Goal: Find specific page/section

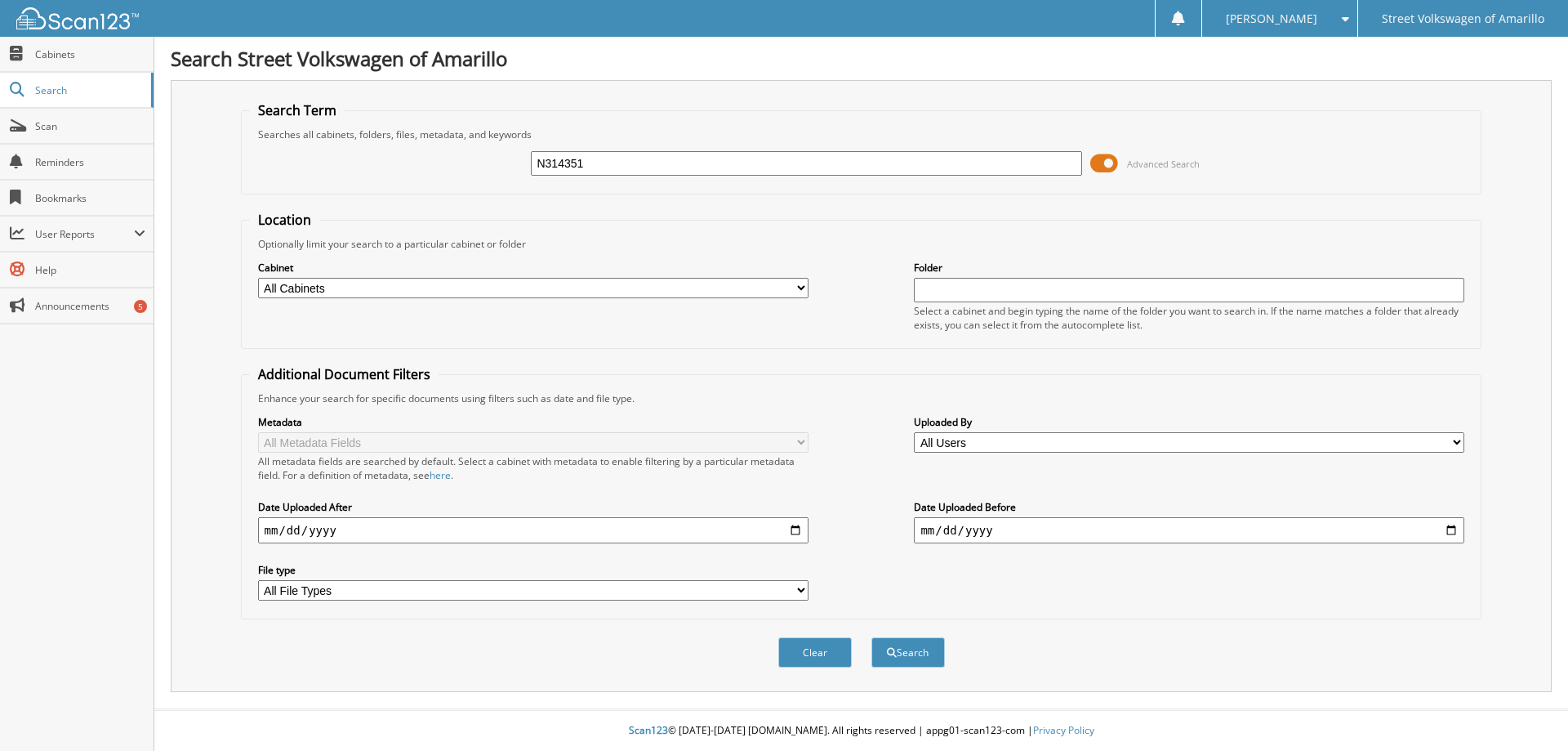
type input "N314351"
click at [871, 637] on button "Search" at bounding box center [908, 652] width 74 height 30
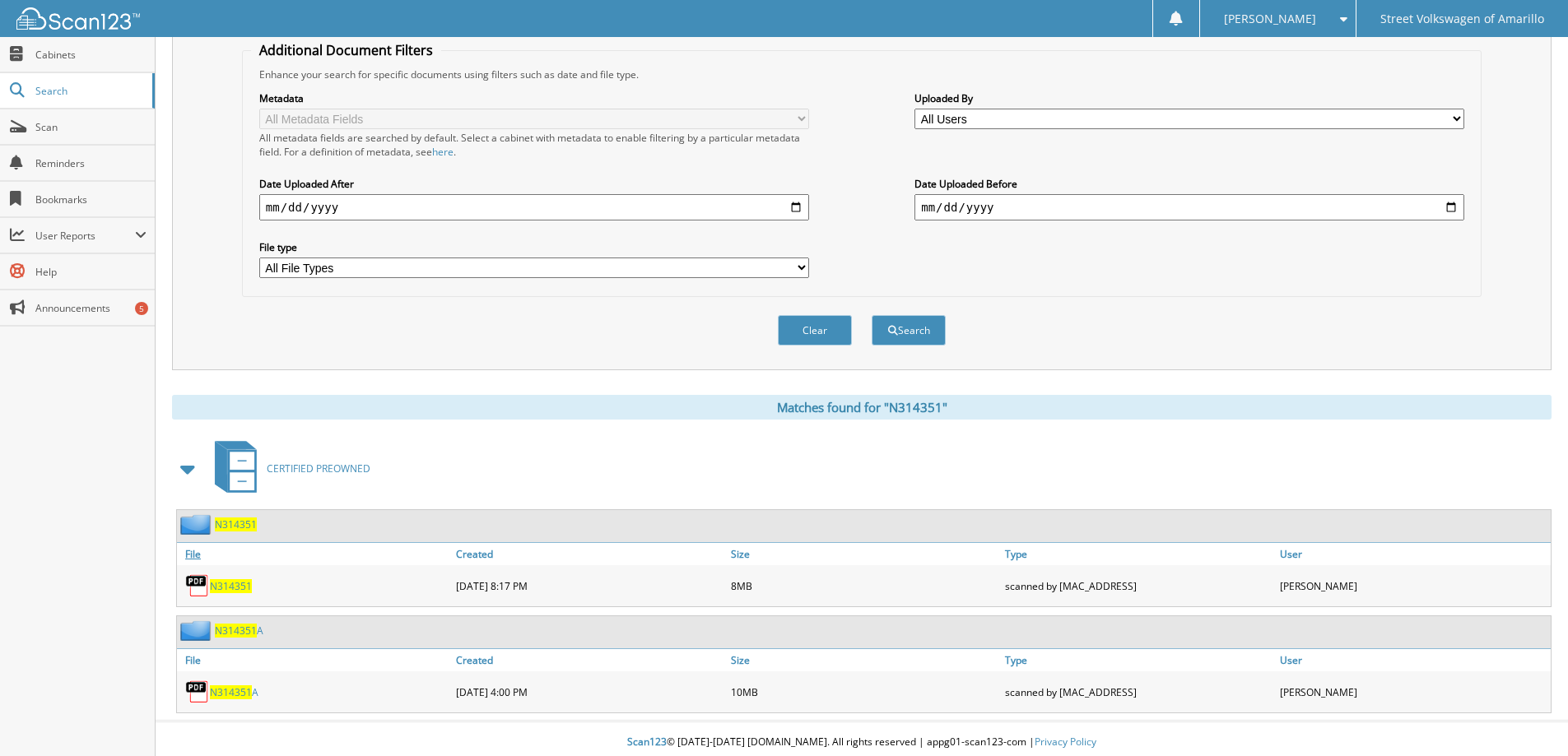
scroll to position [334, 0]
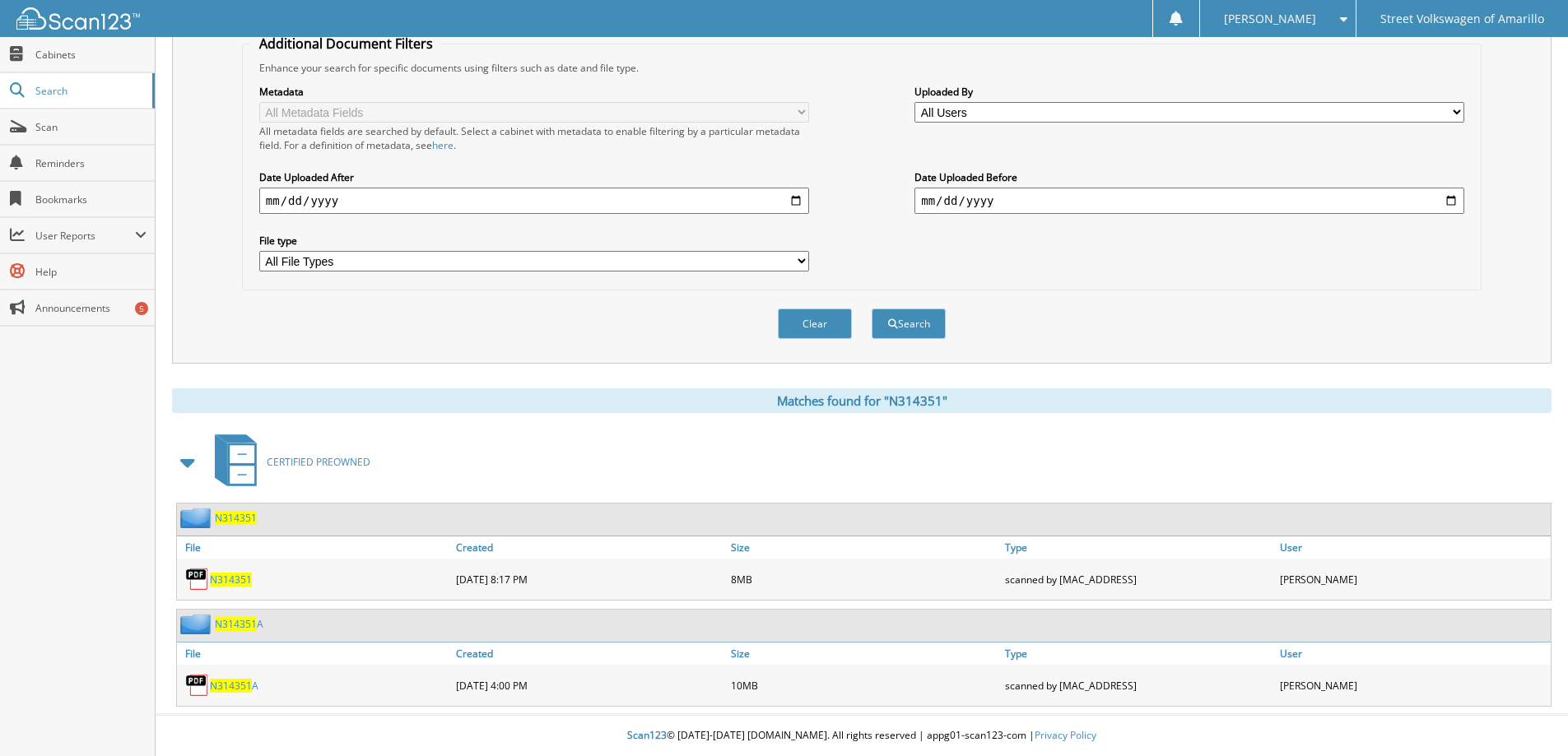
click at [221, 580] on span "N314351" at bounding box center [231, 579] width 42 height 14
click at [232, 574] on span "N314351" at bounding box center [231, 579] width 42 height 14
